Goal: Task Accomplishment & Management: Use online tool/utility

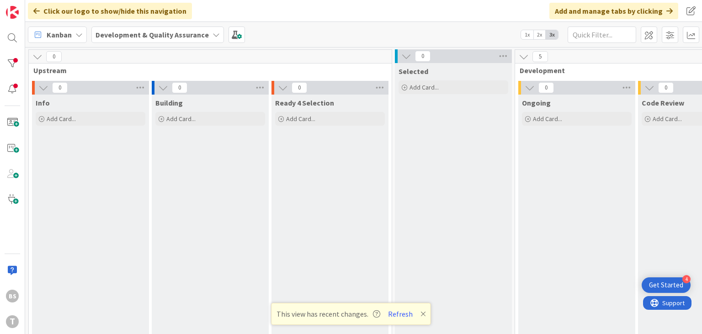
scroll to position [55, 347]
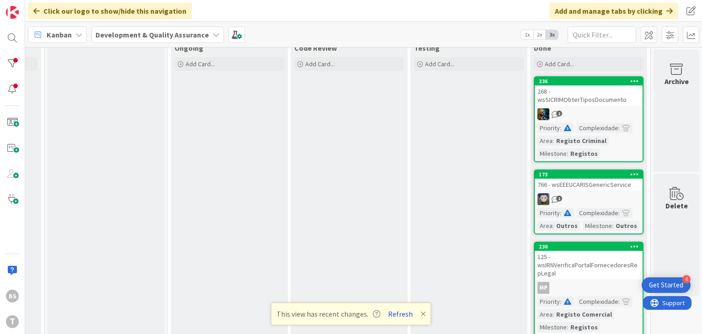
click at [404, 311] on button "Refresh" at bounding box center [400, 314] width 31 height 12
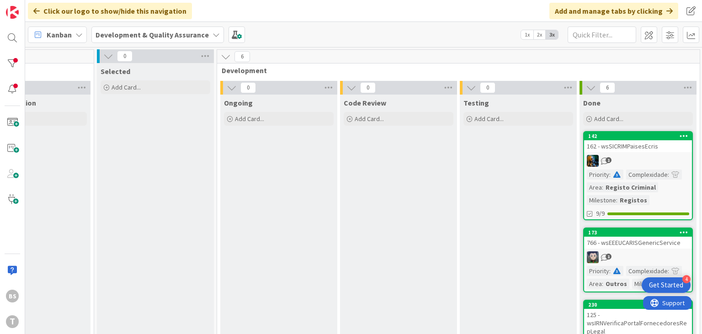
scroll to position [0, 309]
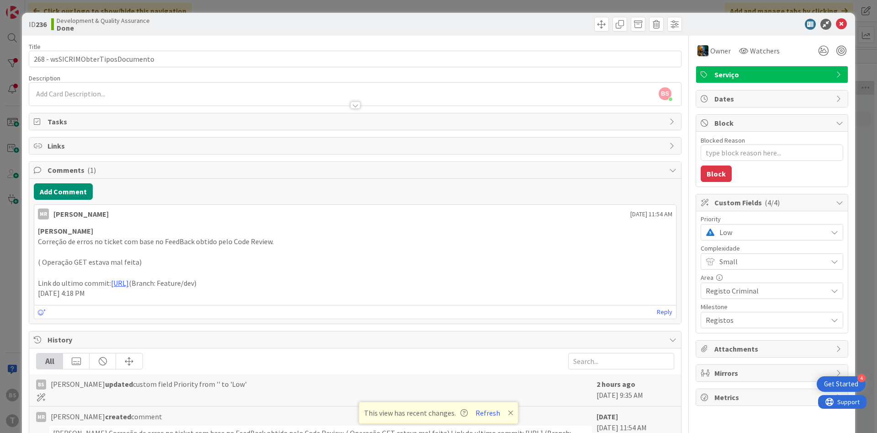
scroll to position [0, 172]
type textarea "x"
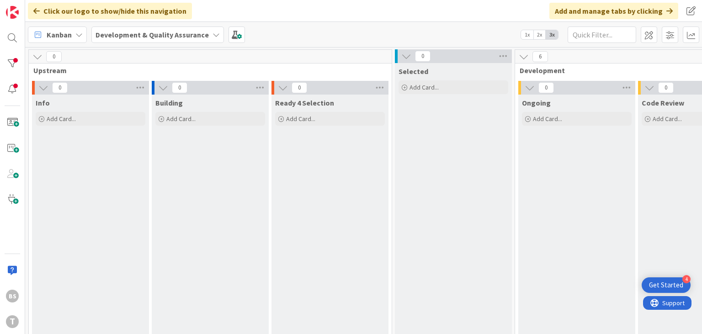
scroll to position [0, 309]
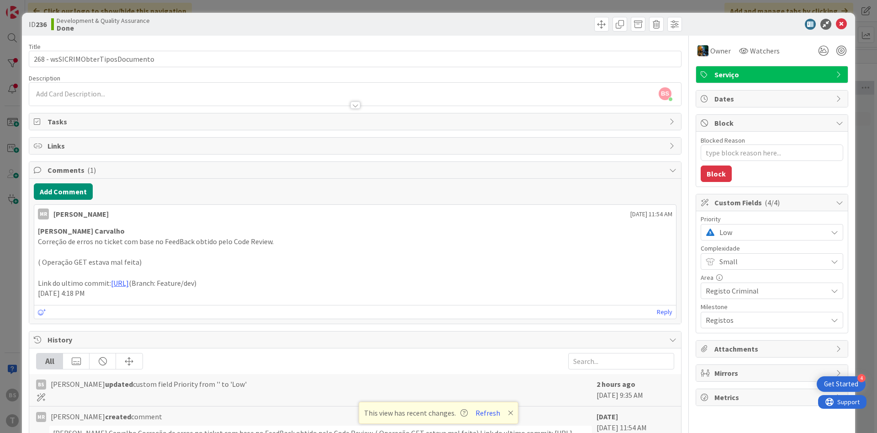
scroll to position [0, 172]
click at [757, 237] on span "Low" at bounding box center [770, 232] width 103 height 13
click at [747, 291] on span "High" at bounding box center [785, 287] width 106 height 14
type textarea "x"
click at [844, 26] on icon at bounding box center [841, 24] width 11 height 11
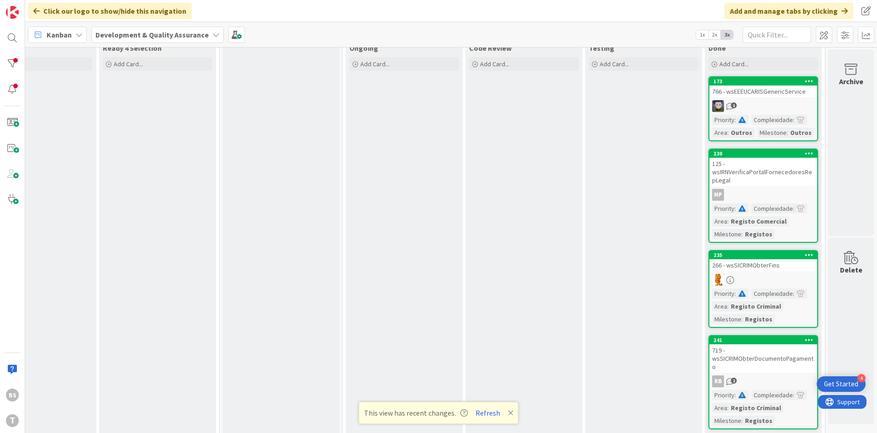
scroll to position [0, 172]
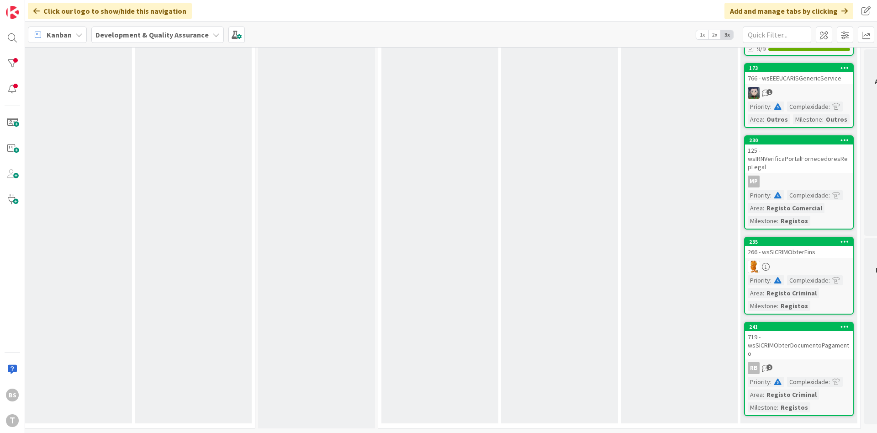
scroll to position [0, 137]
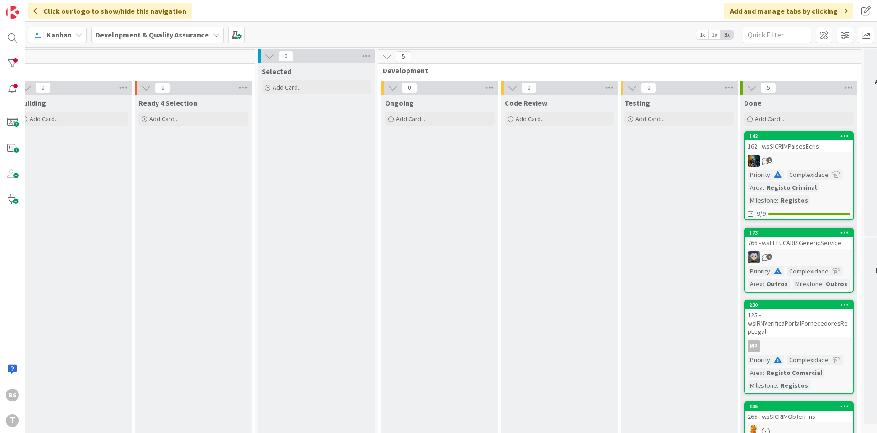
click at [804, 248] on div "766 - wsEEEUCARISGenericService" at bounding box center [799, 243] width 108 height 12
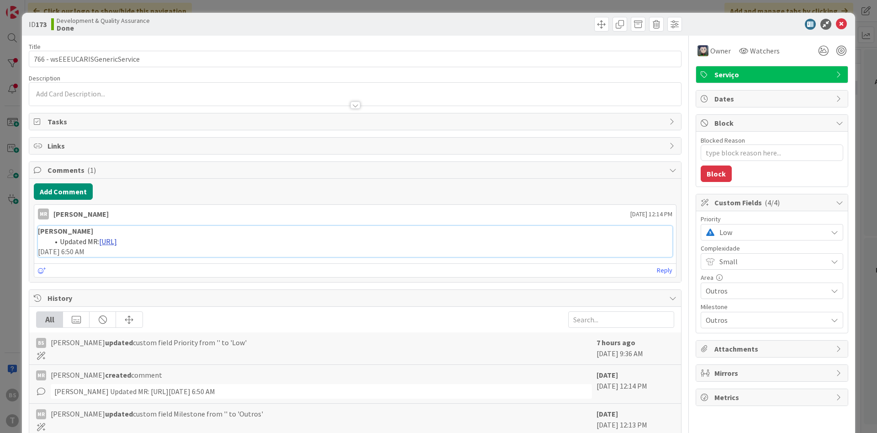
click at [117, 243] on link "[URL]" at bounding box center [108, 241] width 18 height 9
click at [751, 237] on span "Low" at bounding box center [770, 232] width 103 height 13
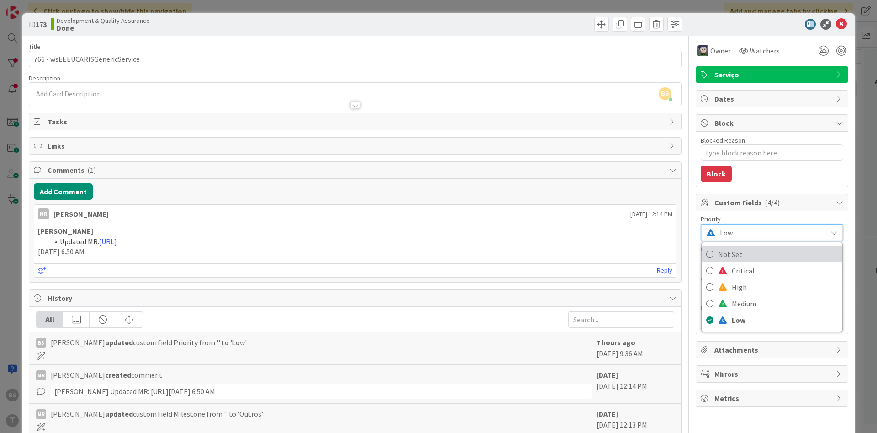
click at [739, 258] on span "Not Set" at bounding box center [778, 254] width 120 height 14
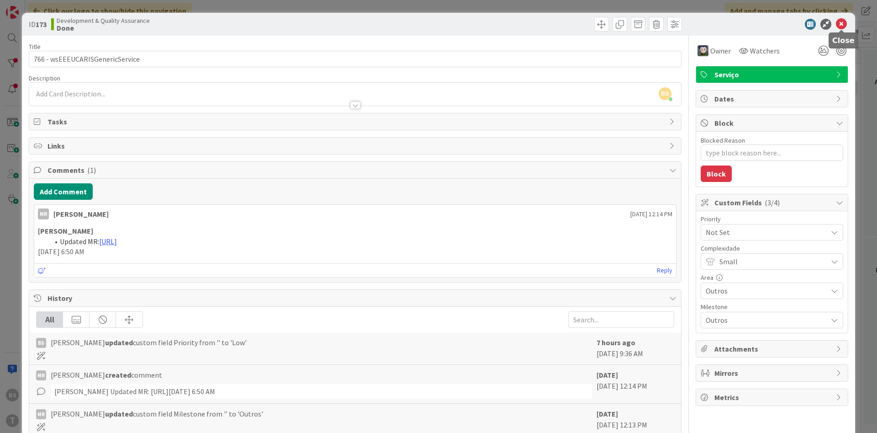
click at [843, 24] on icon at bounding box center [841, 24] width 11 height 11
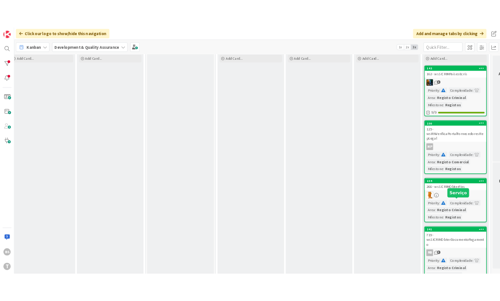
scroll to position [92, 137]
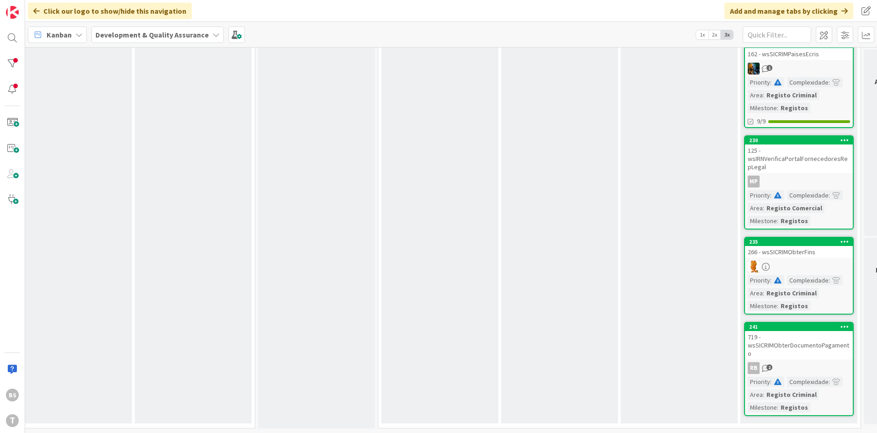
click at [810, 162] on div "125 - wsIRNVerificaPortalFornecedoresRepLegal" at bounding box center [799, 158] width 108 height 28
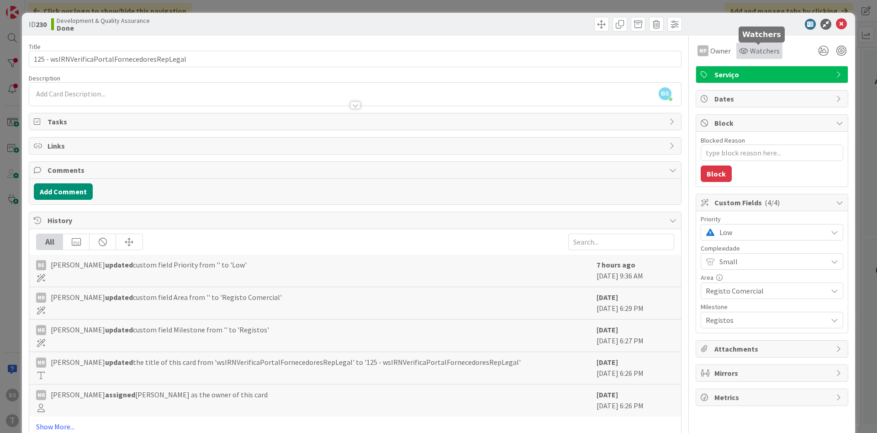
click at [746, 52] on icon at bounding box center [743, 50] width 9 height 7
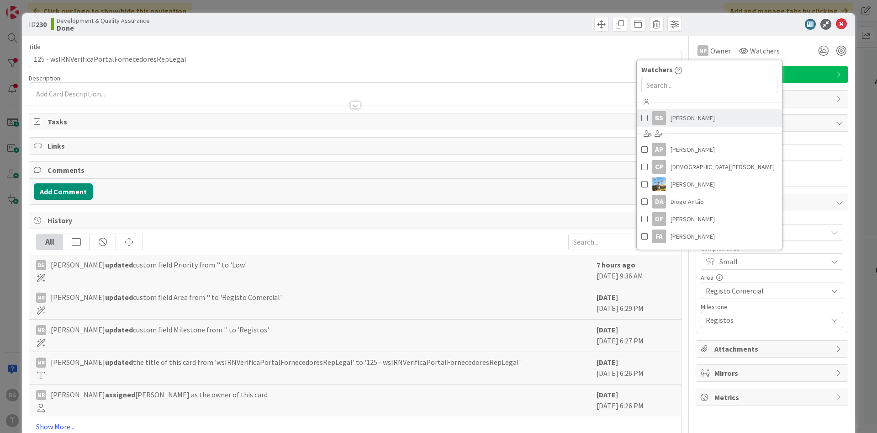
click at [700, 121] on span "[PERSON_NAME]" at bounding box center [692, 118] width 44 height 14
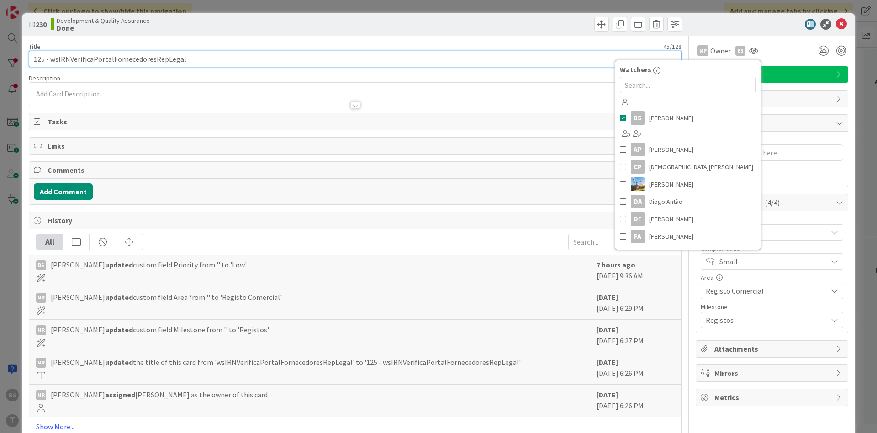
click at [357, 52] on input "125 - wsIRNVerificaPortalFornecedoresRepLegal" at bounding box center [355, 59] width 653 height 16
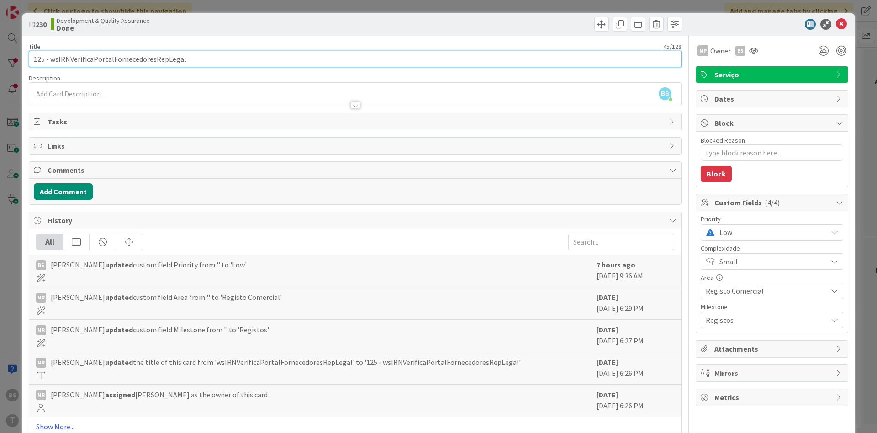
click at [125, 60] on input "125 - wsIRNVerificaPortalFornecedoresRepLegal" at bounding box center [355, 59] width 653 height 16
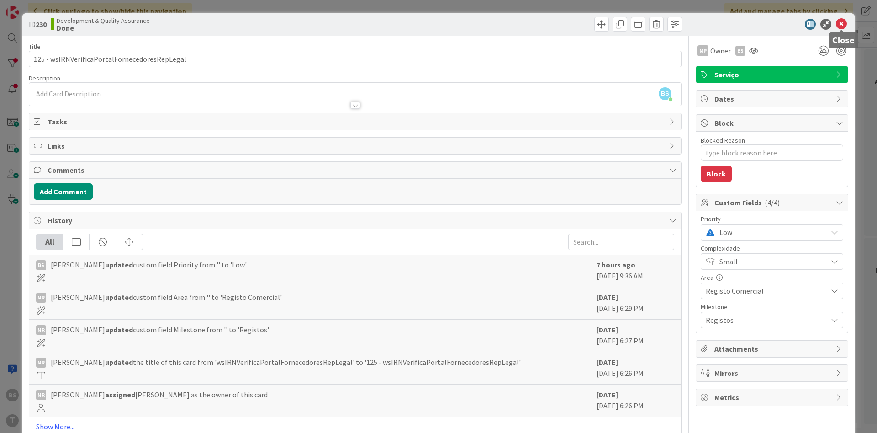
click at [842, 26] on icon at bounding box center [841, 24] width 11 height 11
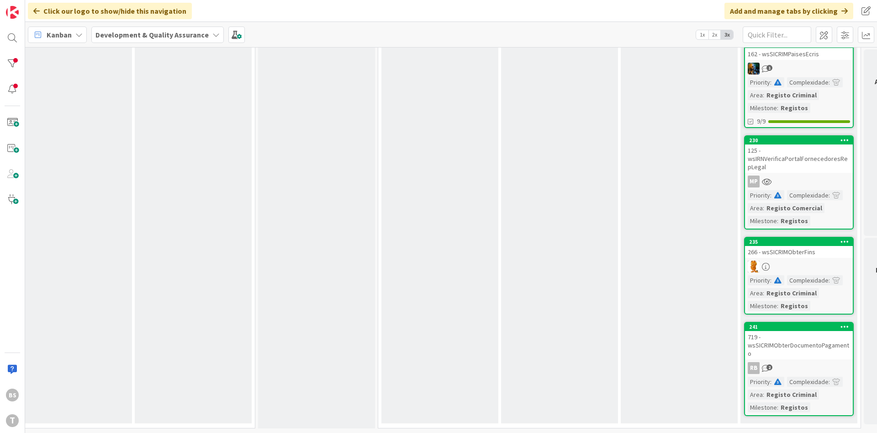
click at [790, 171] on div "125 - wsIRNVerificaPortalFornecedoresRepLegal" at bounding box center [799, 158] width 108 height 28
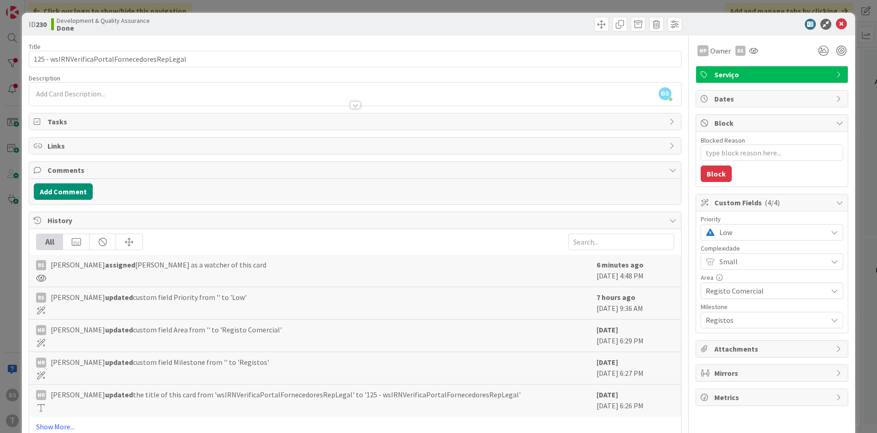
click at [846, 19] on icon at bounding box center [841, 24] width 11 height 11
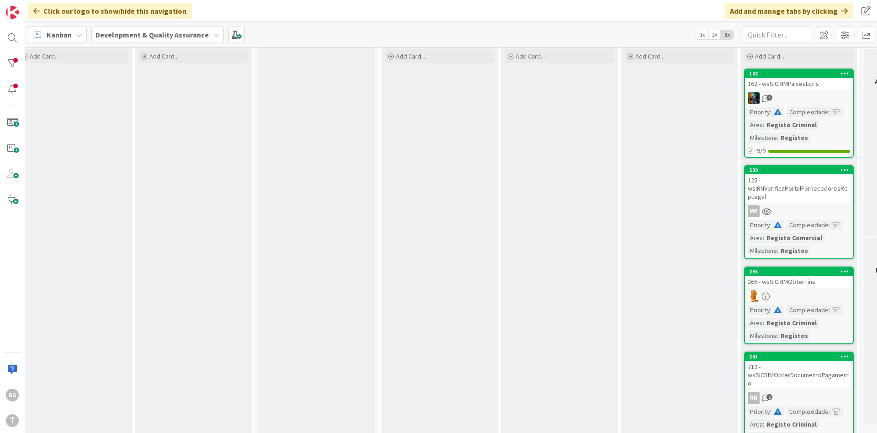
scroll to position [92, 137]
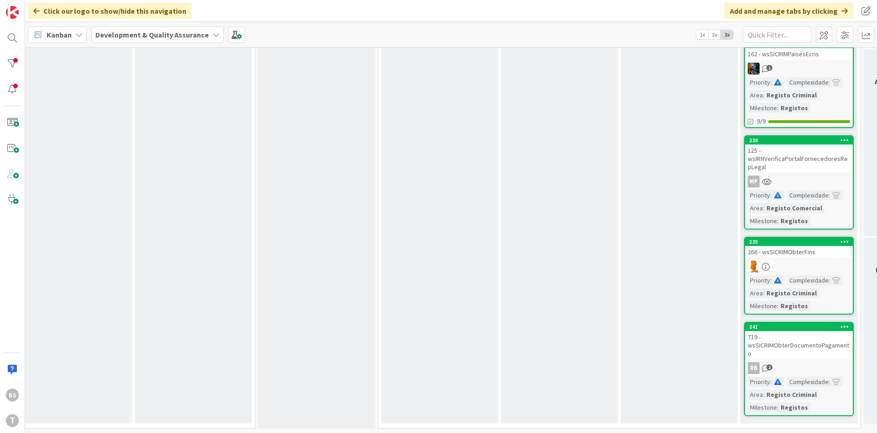
click at [816, 173] on link "230 125 - wsIRNVerificaPortalFornecedoresRepLegal MP Priority : Complexidade : …" at bounding box center [799, 182] width 110 height 94
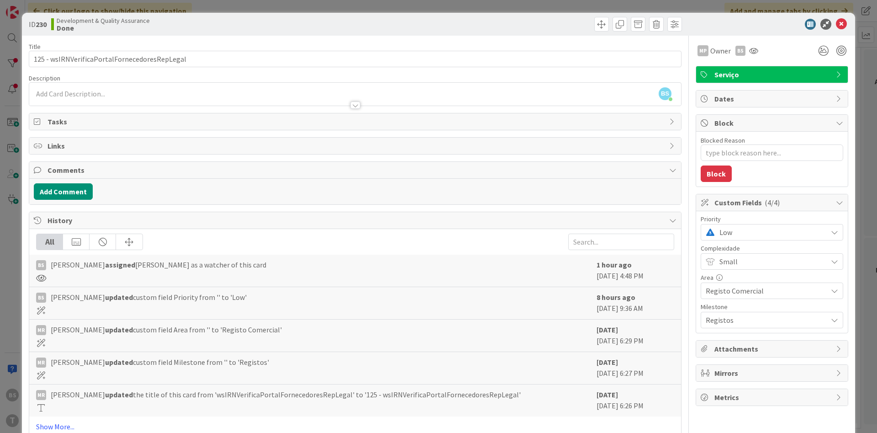
click at [762, 232] on span "Low" at bounding box center [770, 232] width 103 height 13
click at [753, 290] on span "High" at bounding box center [785, 287] width 106 height 14
click at [840, 25] on icon at bounding box center [841, 24] width 11 height 11
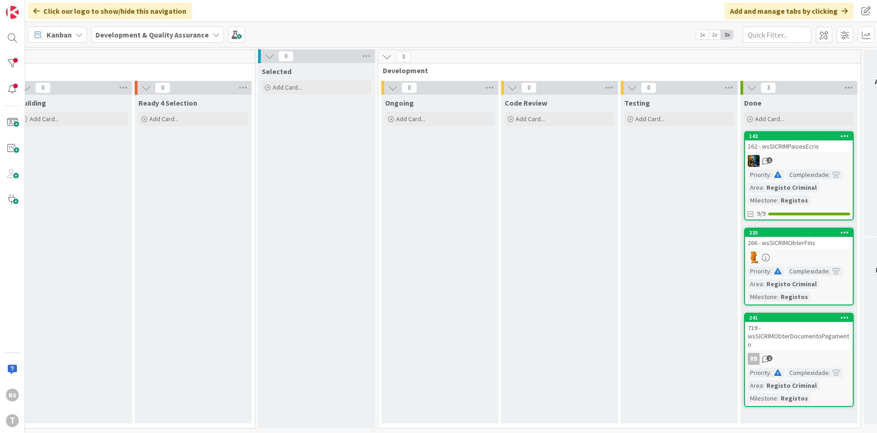
click at [810, 245] on div "266 - wsSICRIMObterFins" at bounding box center [799, 243] width 108 height 12
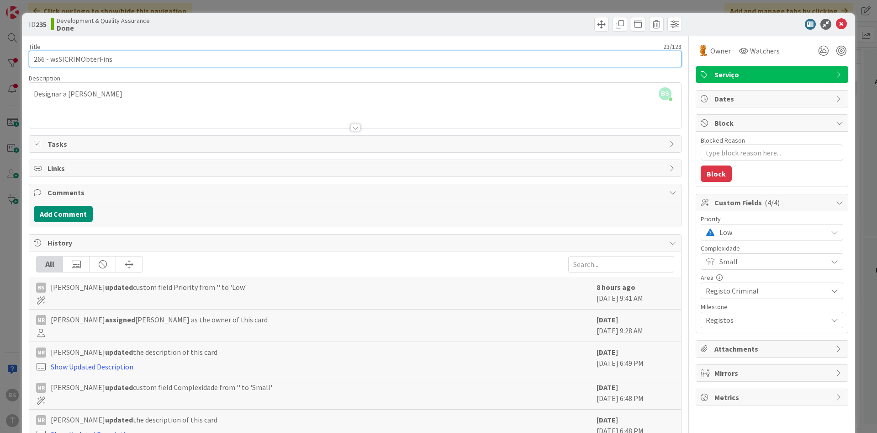
click at [103, 63] on input "266 - wsSICRIMObterFins" at bounding box center [355, 59] width 653 height 16
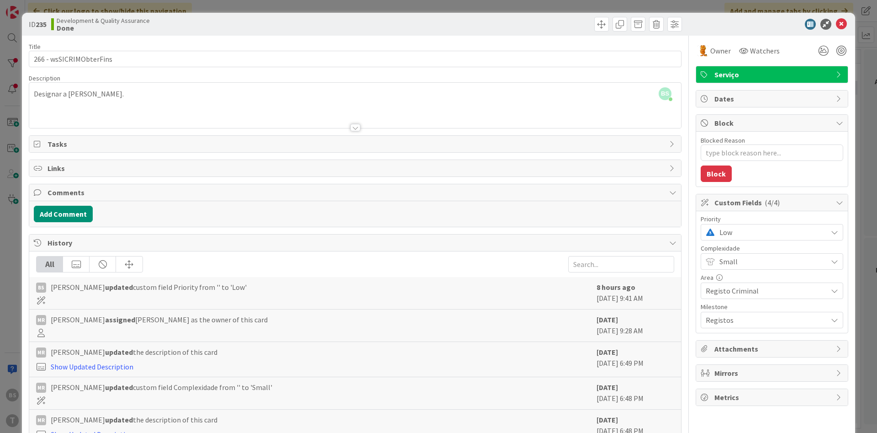
type textarea "x"
